Goal: Task Accomplishment & Management: Manage account settings

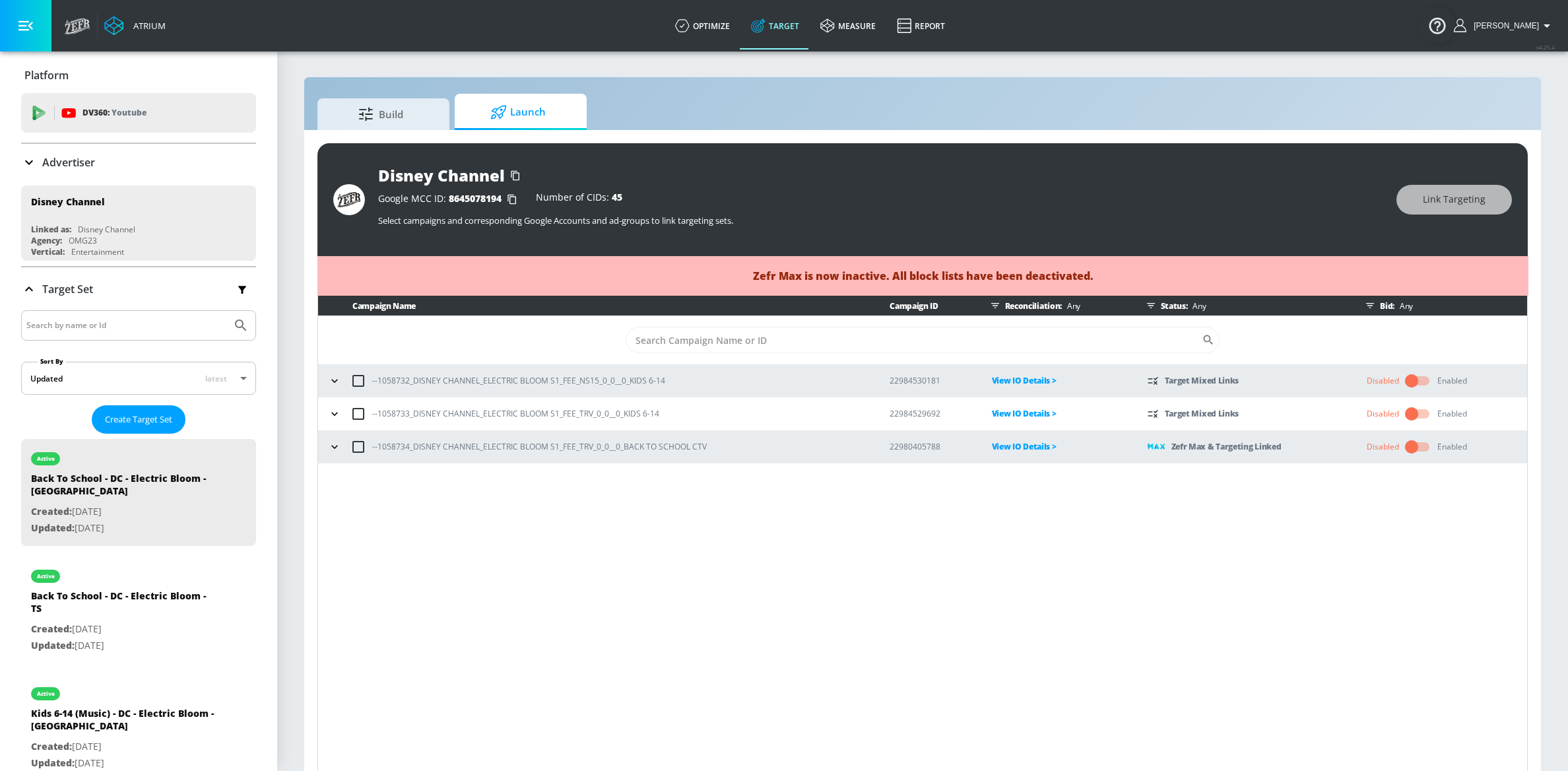
click at [326, 449] on button "button" at bounding box center [334, 446] width 19 height 19
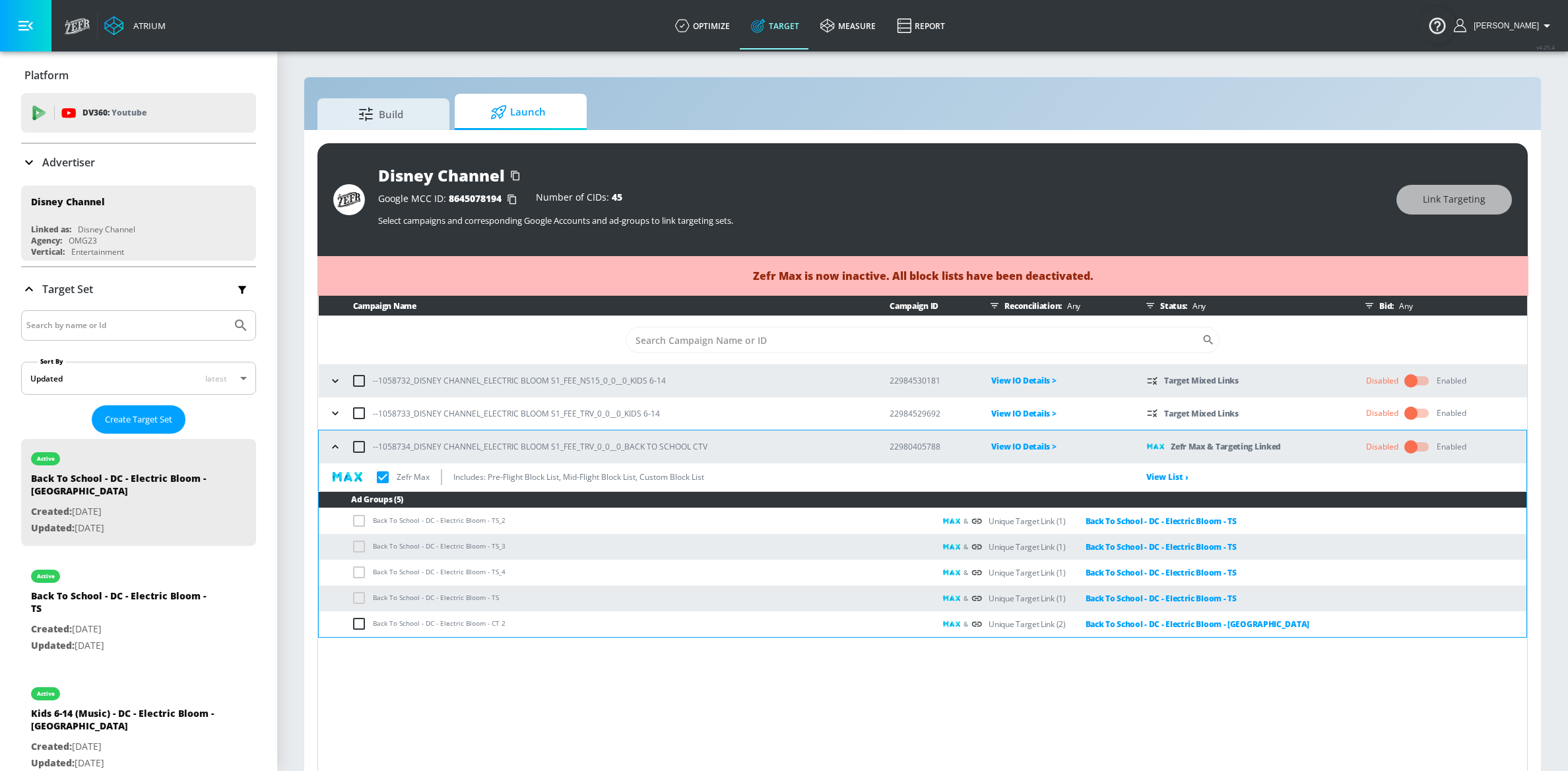
click at [379, 478] on input "checkbox" at bounding box center [383, 477] width 28 height 28
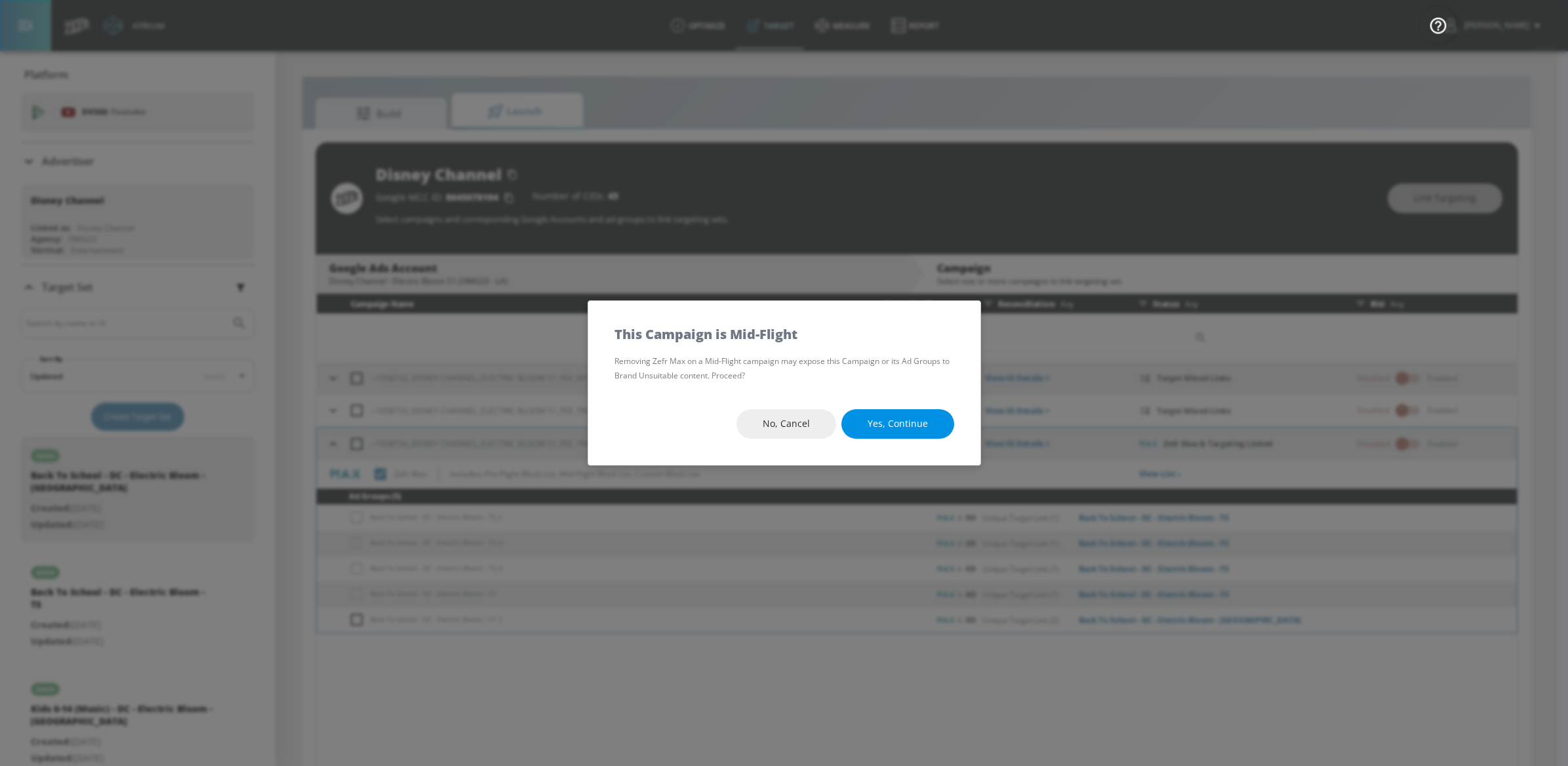
click at [900, 429] on span "Yes, Continue" at bounding box center [898, 424] width 61 height 17
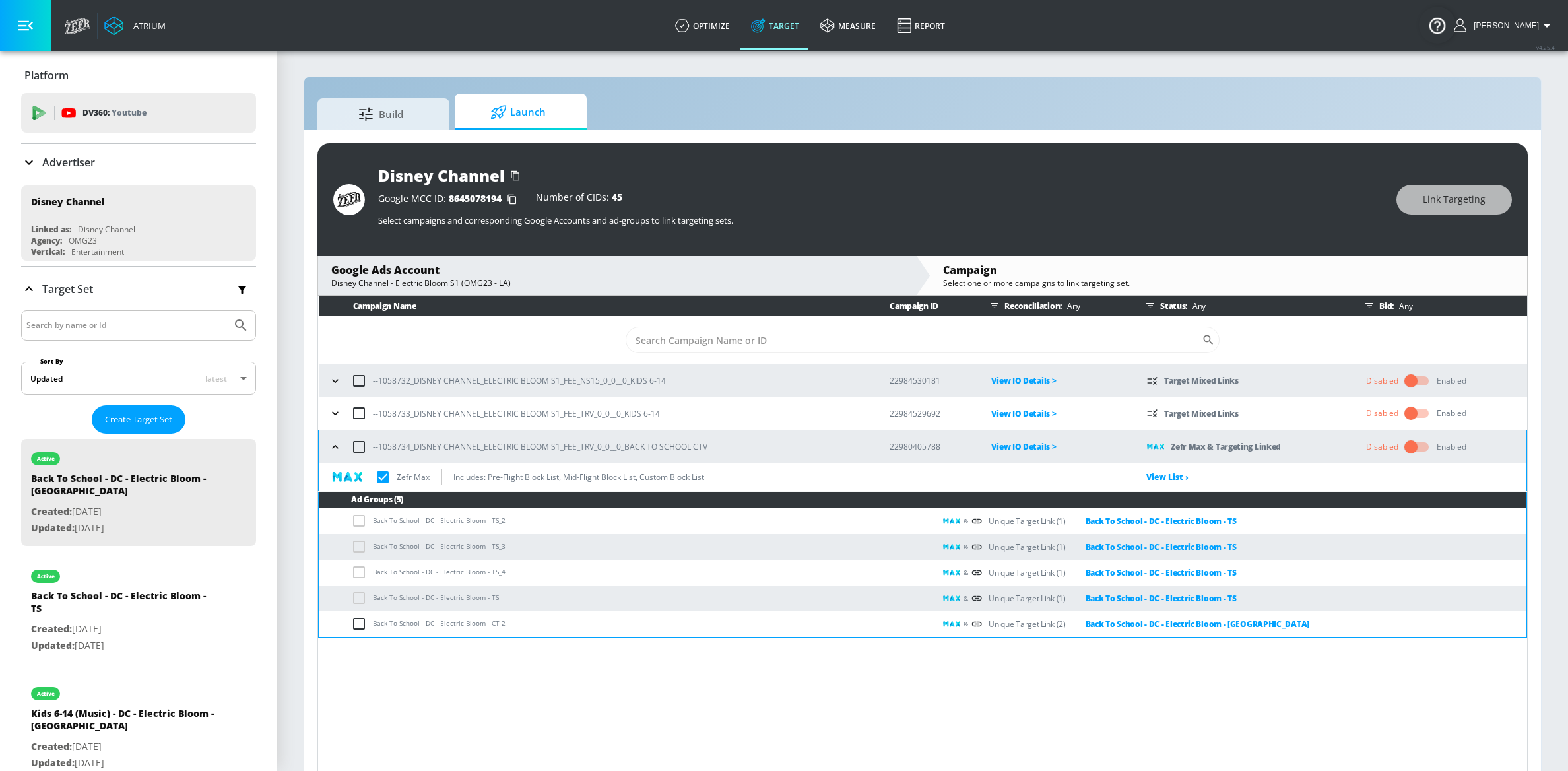
checkbox input "true"
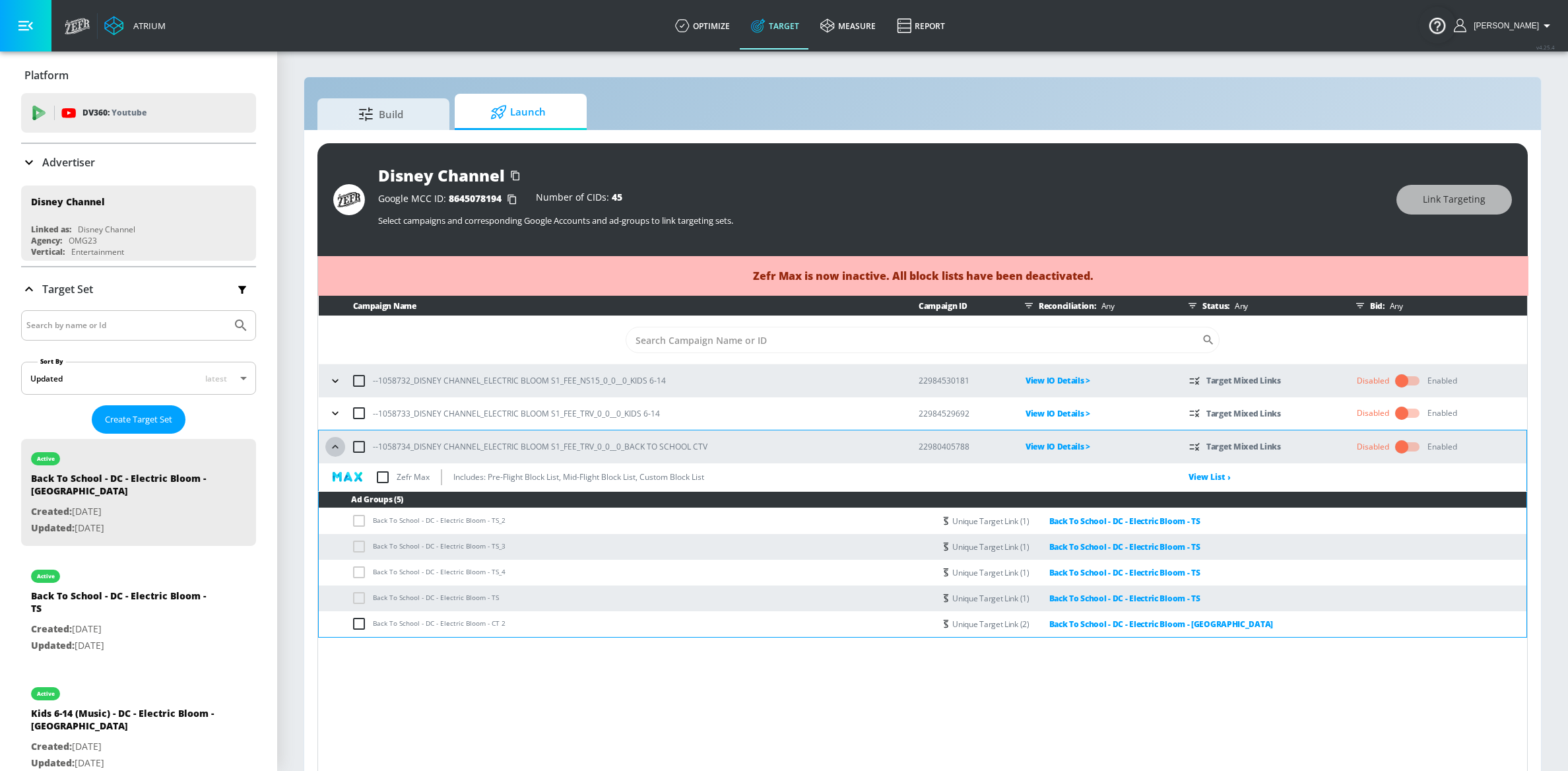
click at [339, 446] on icon "button" at bounding box center [335, 447] width 13 height 13
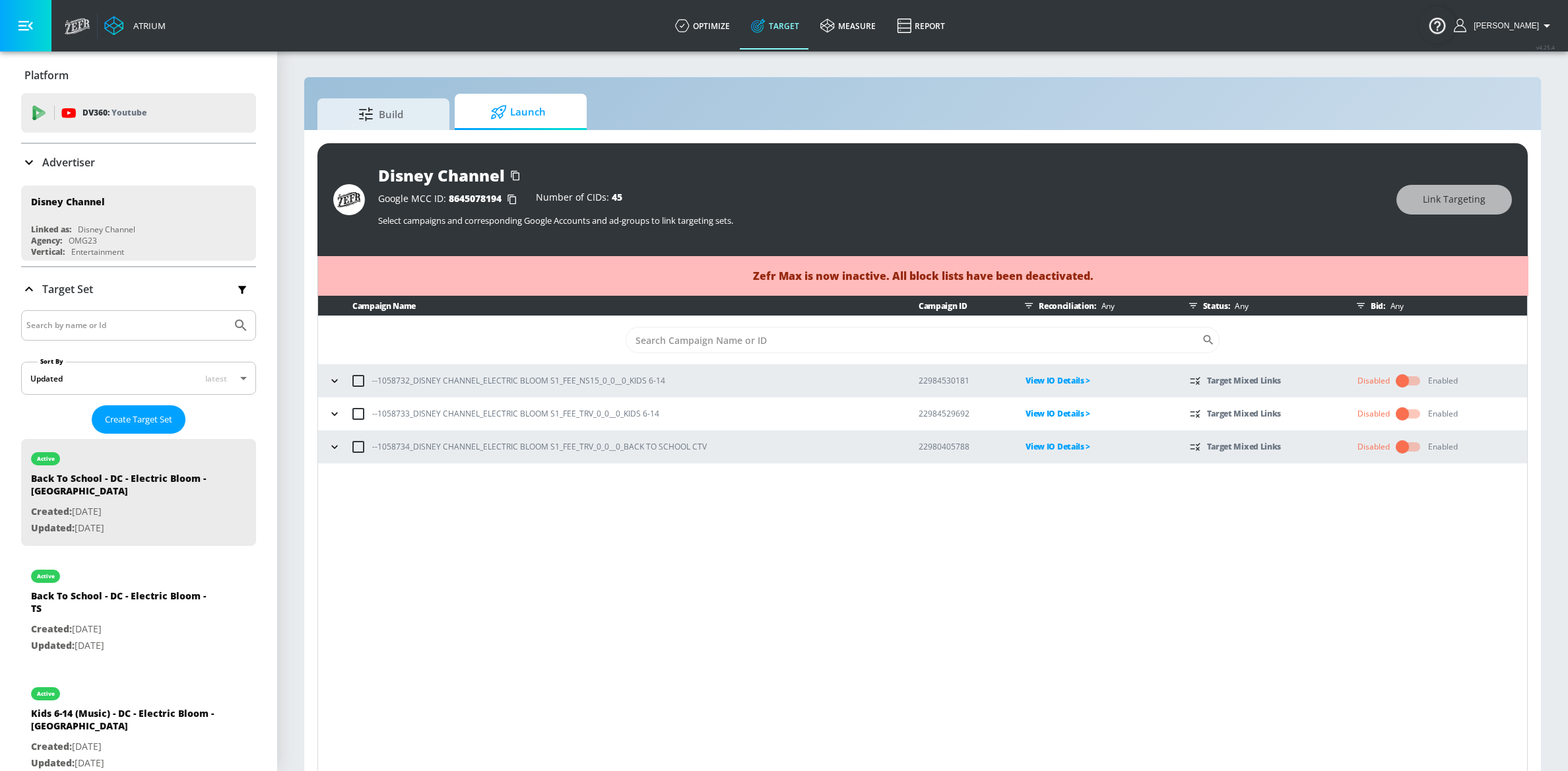
click at [485, 544] on div "Campaign Name Campaign ID Reconciliation: Any Status: Any Bid: Any ​ --1058732_…" at bounding box center [923, 536] width 1210 height 480
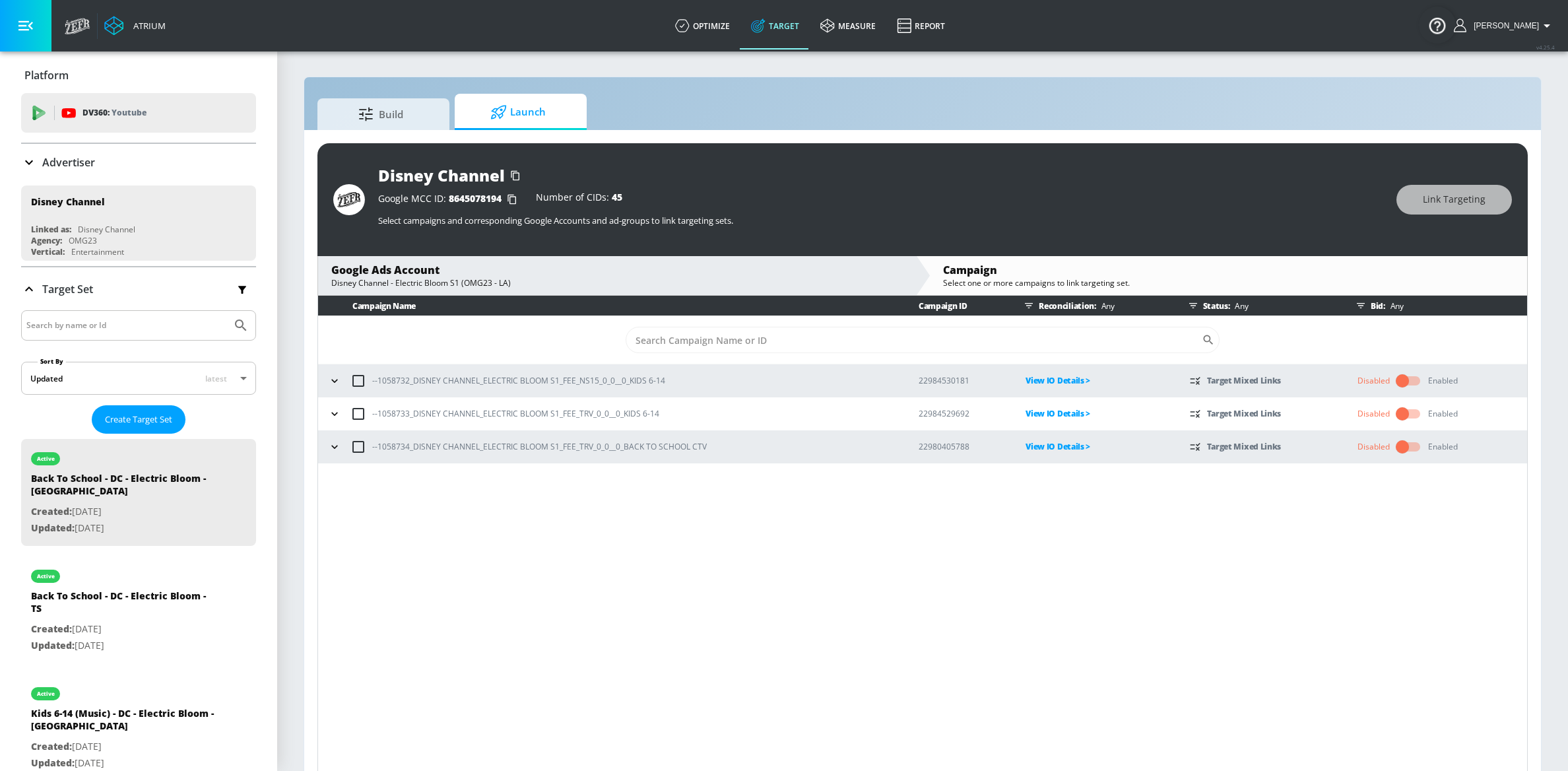
click at [335, 451] on icon "button" at bounding box center [335, 447] width 13 height 13
